Goal: Information Seeking & Learning: Learn about a topic

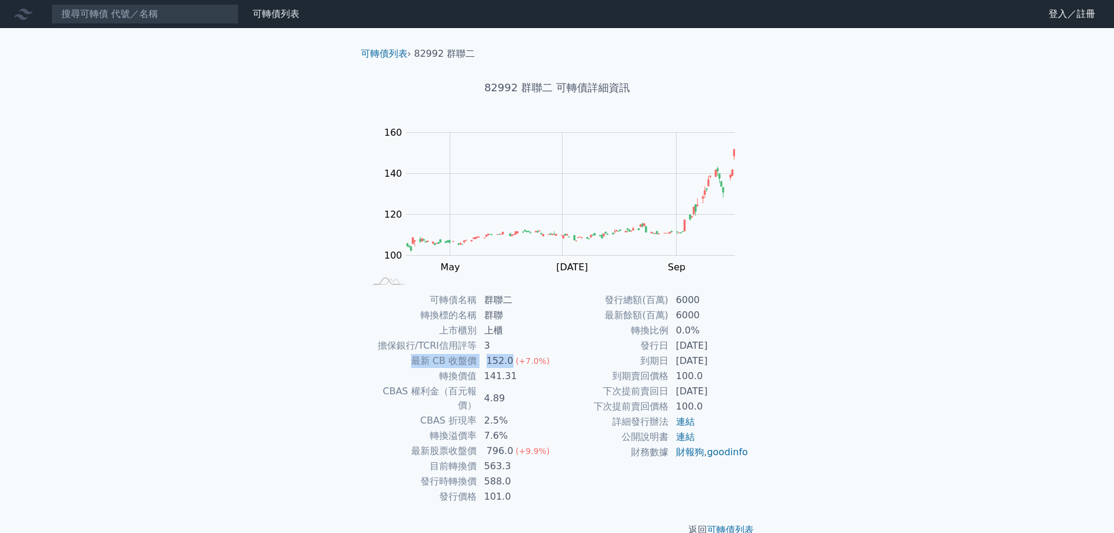
drag, startPoint x: 416, startPoint y: 363, endPoint x: 510, endPoint y: 365, distance: 94.2
click at [510, 365] on tr "最新 CB 收盤價 152.0 (+7.0%)" at bounding box center [461, 360] width 192 height 15
drag, startPoint x: 424, startPoint y: 408, endPoint x: 522, endPoint y: 408, distance: 98.2
click at [522, 413] on tr "CBAS 折現率 2.5%" at bounding box center [461, 420] width 192 height 15
drag, startPoint x: 434, startPoint y: 422, endPoint x: 524, endPoint y: 420, distance: 90.1
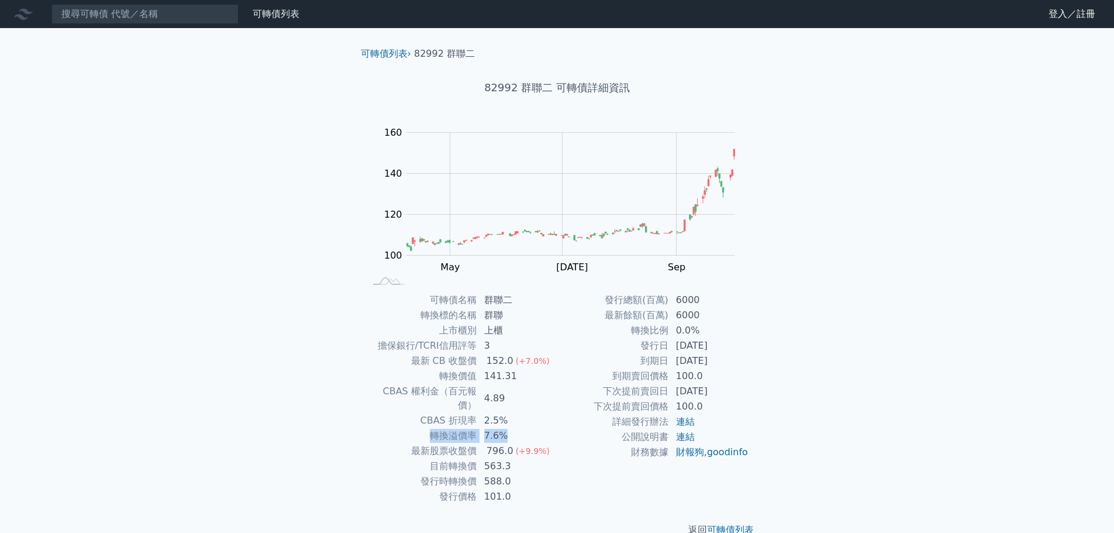
click at [524, 428] on tr "轉換溢價率 7.6%" at bounding box center [461, 435] width 192 height 15
drag, startPoint x: 413, startPoint y: 435, endPoint x: 508, endPoint y: 437, distance: 94.8
click at [508, 443] on tr "最新股票收盤價 796.0 (+9.9%)" at bounding box center [461, 450] width 192 height 15
drag, startPoint x: 432, startPoint y: 454, endPoint x: 512, endPoint y: 455, distance: 80.1
click at [512, 458] on tr "目前轉換價 563.3" at bounding box center [461, 465] width 192 height 15
